Goal: Check status: Check status

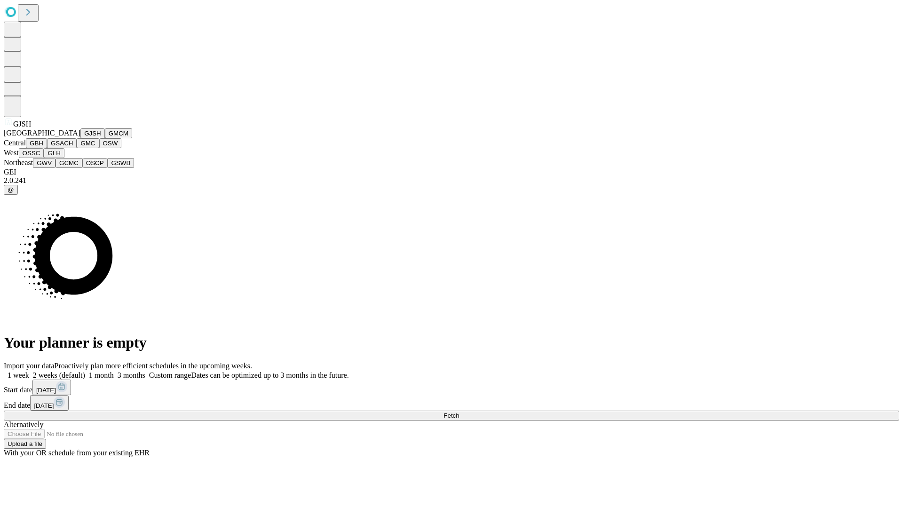
click at [80, 138] on button "GJSH" at bounding box center [92, 133] width 24 height 10
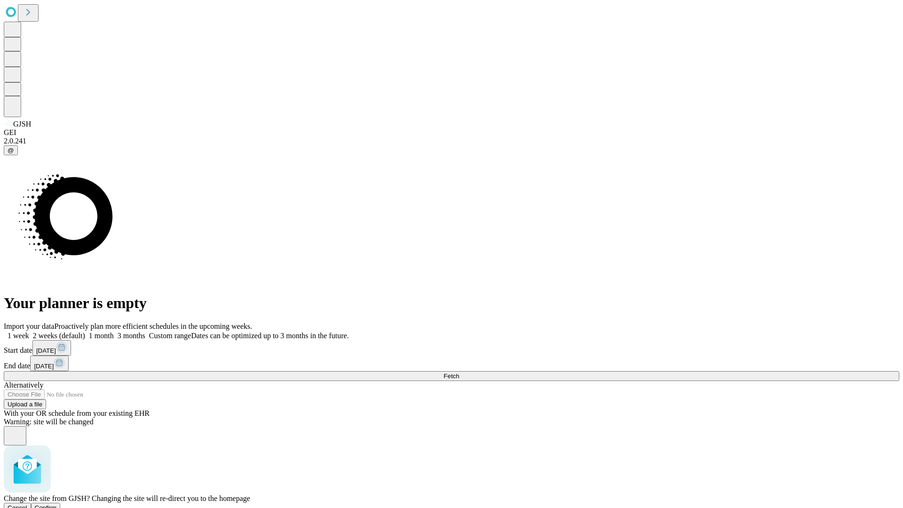
click at [57, 504] on span "Confirm" at bounding box center [46, 507] width 22 height 7
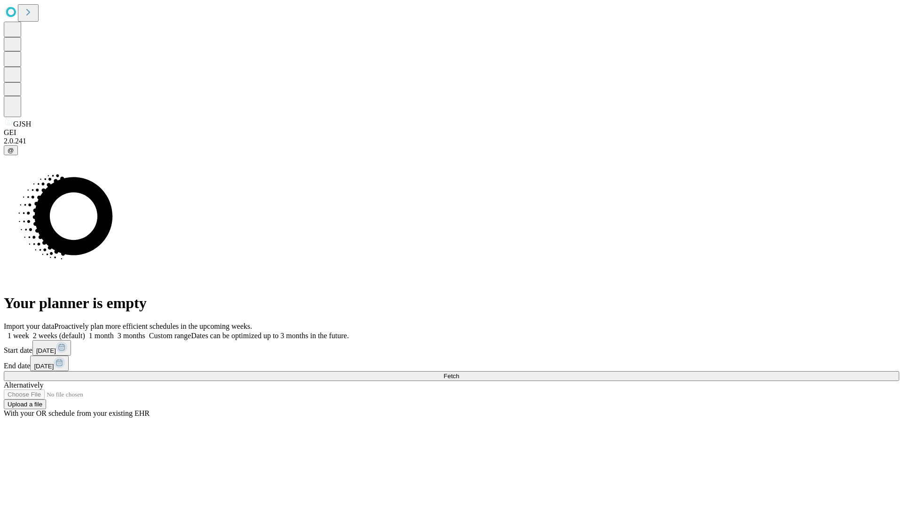
click at [114, 332] on label "1 month" at bounding box center [99, 336] width 29 height 8
click at [459, 372] on span "Fetch" at bounding box center [451, 375] width 16 height 7
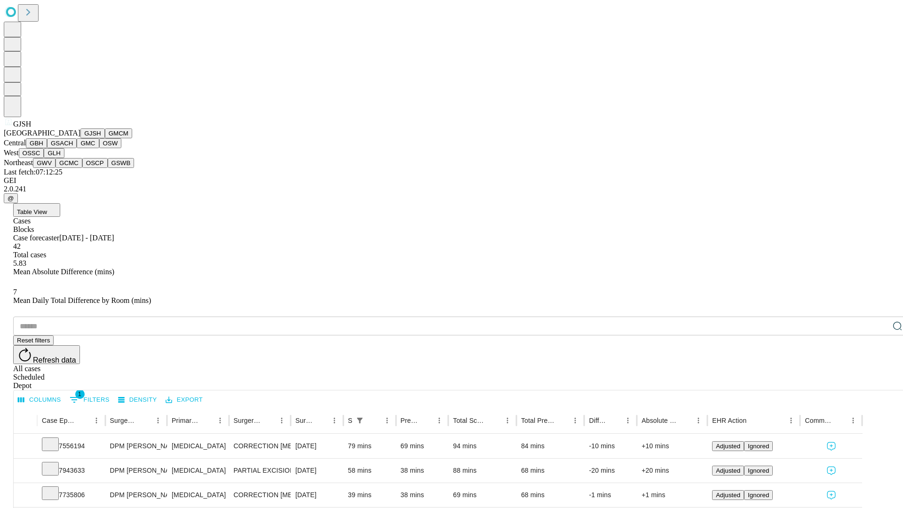
click at [105, 138] on button "GMCM" at bounding box center [118, 133] width 27 height 10
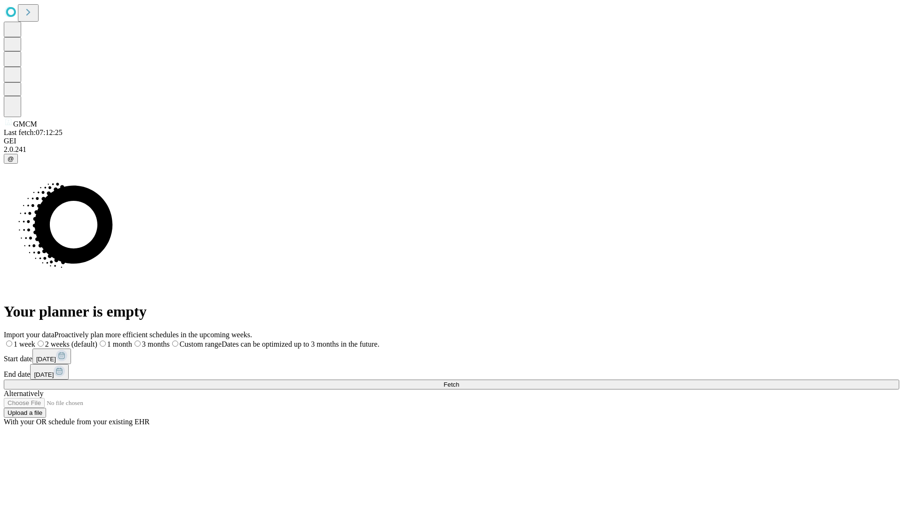
click at [459, 381] on span "Fetch" at bounding box center [451, 384] width 16 height 7
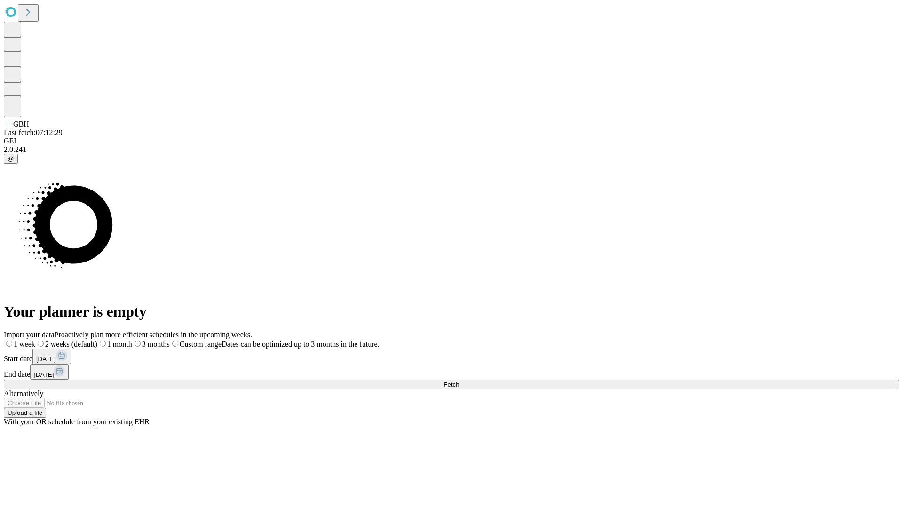
click at [132, 340] on label "1 month" at bounding box center [114, 344] width 35 height 8
click at [459, 381] on span "Fetch" at bounding box center [451, 384] width 16 height 7
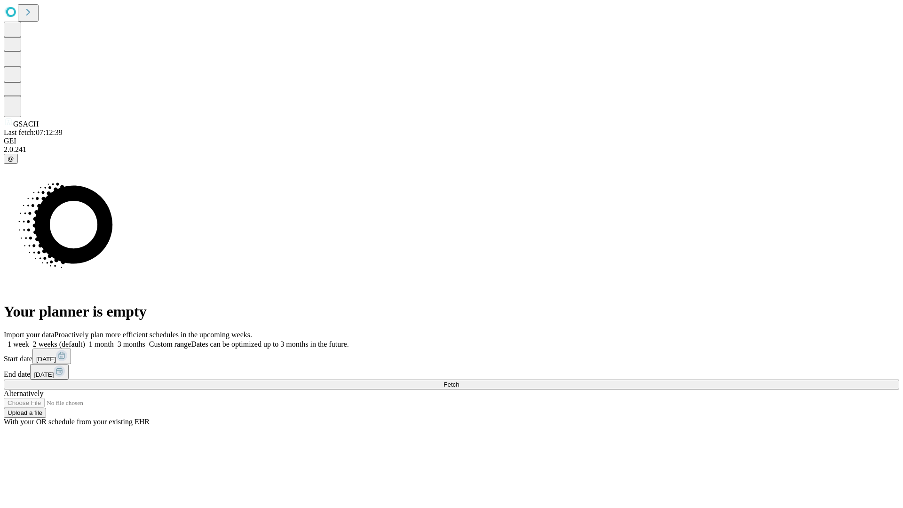
click at [459, 381] on span "Fetch" at bounding box center [451, 384] width 16 height 7
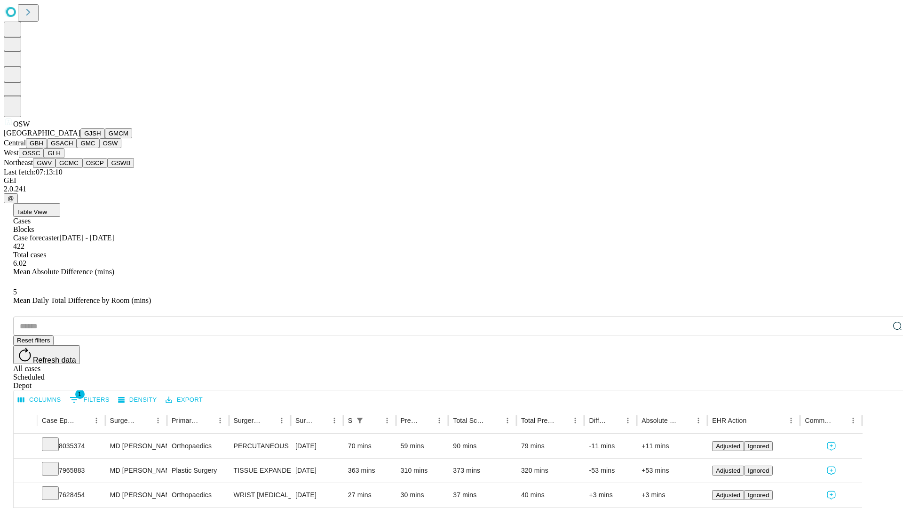
click at [44, 158] on button "OSSC" at bounding box center [31, 153] width 25 height 10
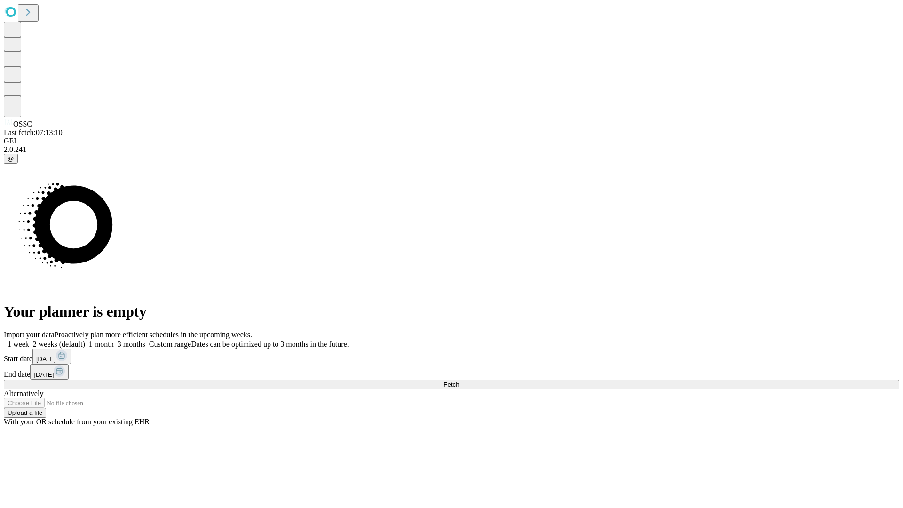
click at [114, 340] on label "1 month" at bounding box center [99, 344] width 29 height 8
click at [459, 381] on span "Fetch" at bounding box center [451, 384] width 16 height 7
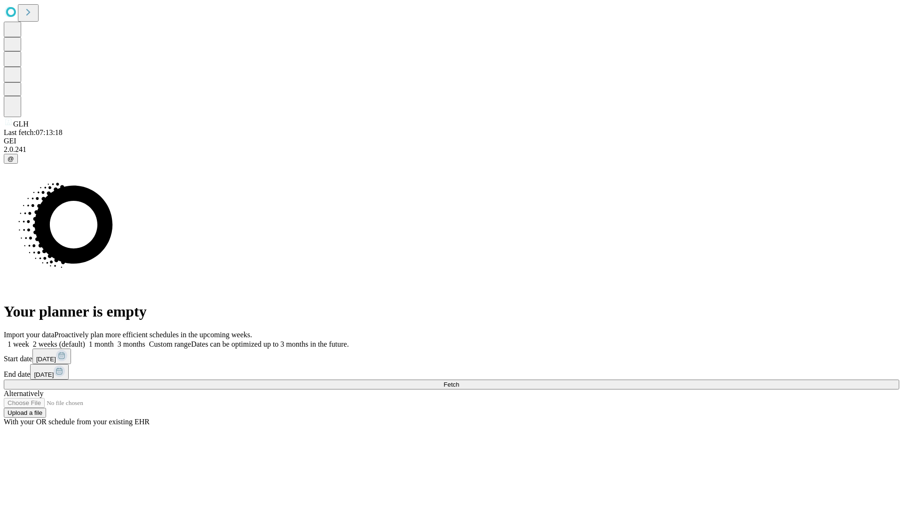
click at [114, 340] on label "1 month" at bounding box center [99, 344] width 29 height 8
click at [459, 381] on span "Fetch" at bounding box center [451, 384] width 16 height 7
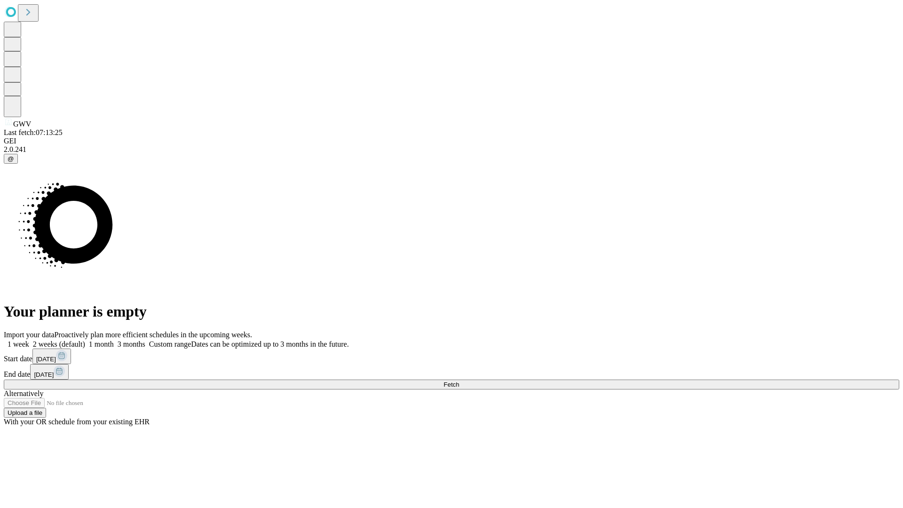
click at [114, 340] on label "1 month" at bounding box center [99, 344] width 29 height 8
click at [459, 381] on span "Fetch" at bounding box center [451, 384] width 16 height 7
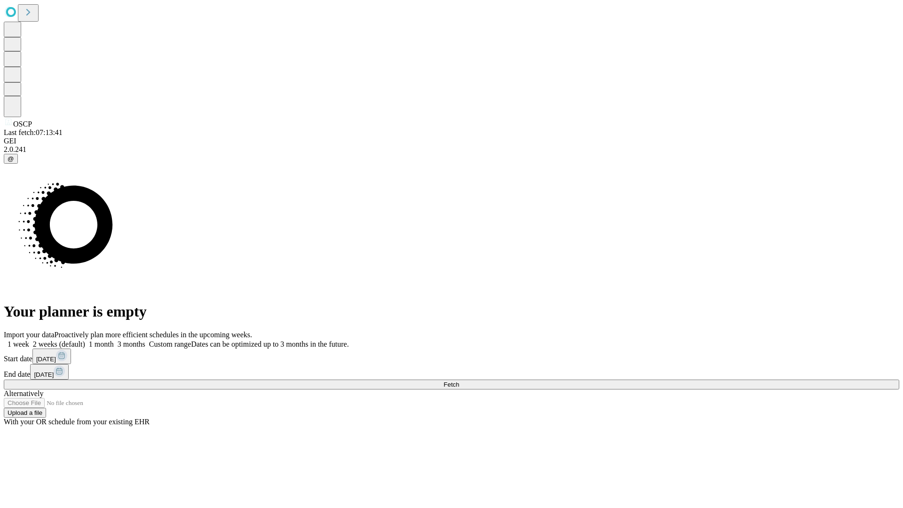
click at [114, 340] on label "1 month" at bounding box center [99, 344] width 29 height 8
click at [459, 381] on span "Fetch" at bounding box center [451, 384] width 16 height 7
